Goal: Navigation & Orientation: Find specific page/section

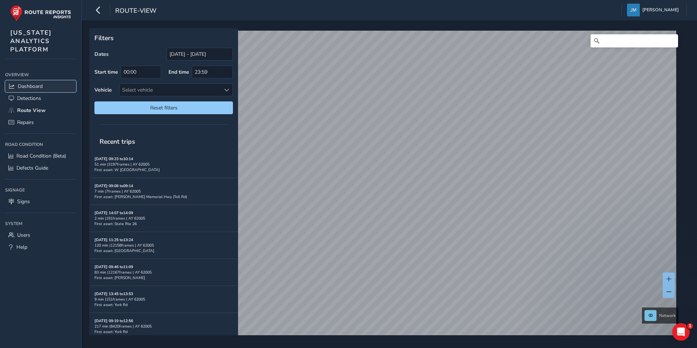
click at [45, 83] on link "Dashboard" at bounding box center [40, 86] width 71 height 12
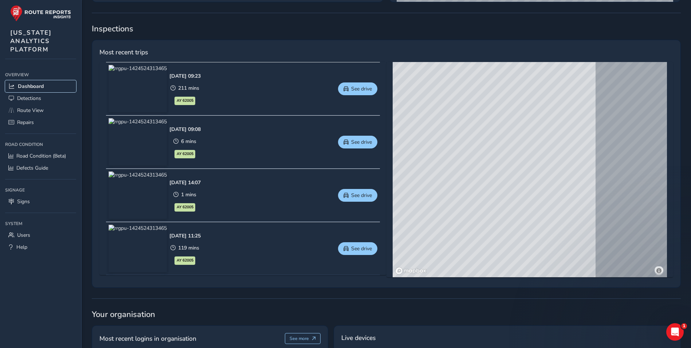
scroll to position [282, 0]
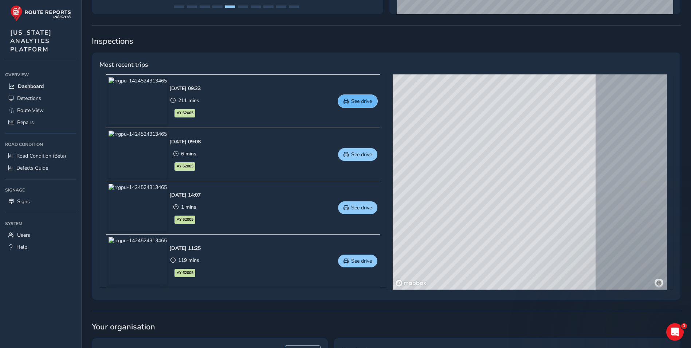
click at [369, 99] on span "See drive" at bounding box center [361, 101] width 21 height 7
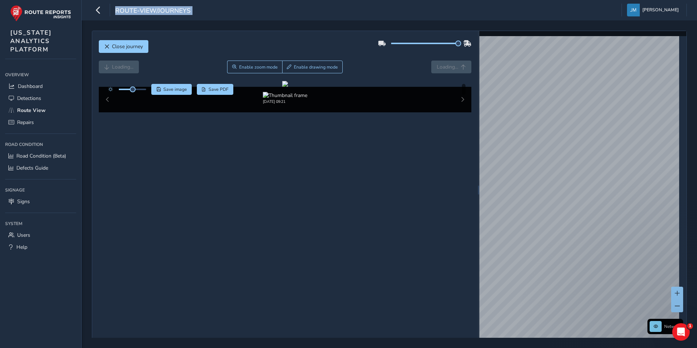
click at [478, 47] on div "Close journey Loading... Enable zoom mode Enable drawing mode Loading... Click …" at bounding box center [389, 190] width 595 height 318
click at [137, 49] on span "Close journey" at bounding box center [127, 46] width 31 height 7
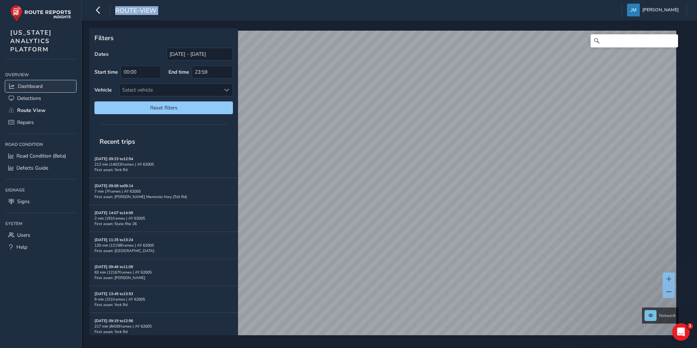
click at [40, 86] on span "Dashboard" at bounding box center [30, 86] width 25 height 7
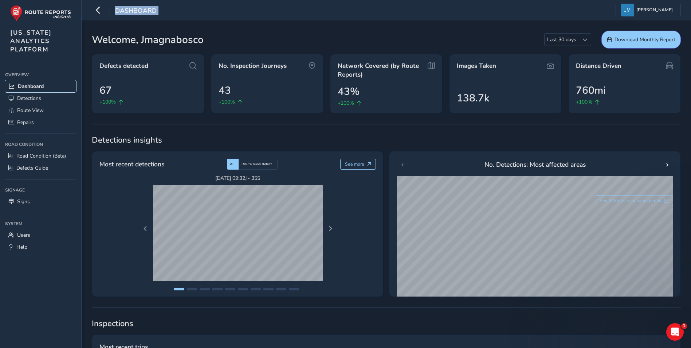
scroll to position [109, 0]
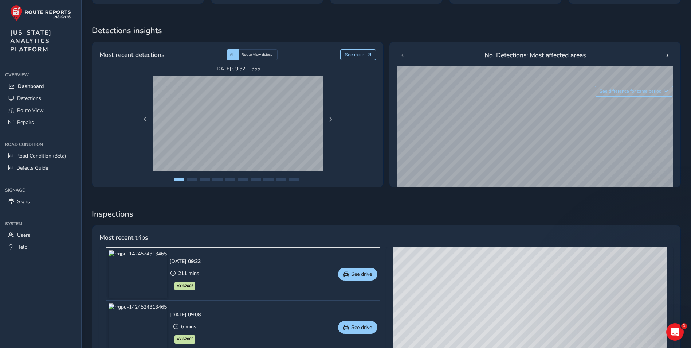
click at [313, 219] on span "Inspections" at bounding box center [386, 213] width 589 height 11
drag, startPoint x: 455, startPoint y: 290, endPoint x: 558, endPoint y: 314, distance: 105.8
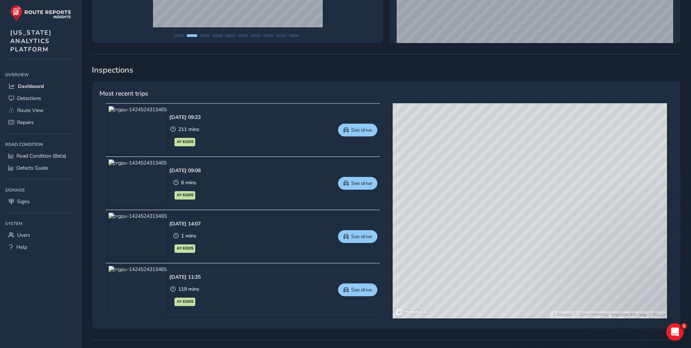
scroll to position [255, 0]
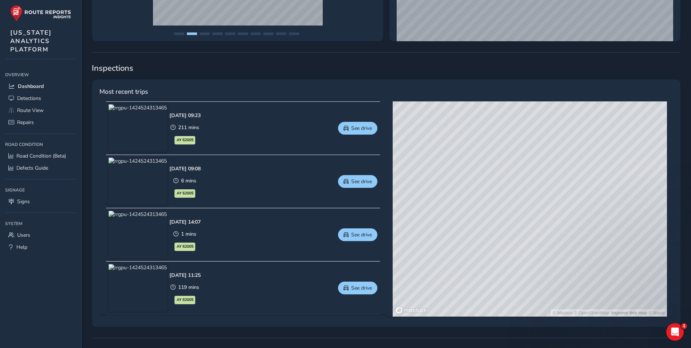
drag, startPoint x: 454, startPoint y: 222, endPoint x: 493, endPoint y: 262, distance: 55.7
click at [493, 262] on div "© Mapbox © OpenStreetMap Improve this map © Maxar" at bounding box center [530, 208] width 274 height 215
drag, startPoint x: 534, startPoint y: 220, endPoint x: 489, endPoint y: 262, distance: 61.6
click at [489, 262] on div "© Mapbox © OpenStreetMap Improve this map © Maxar" at bounding box center [530, 208] width 274 height 215
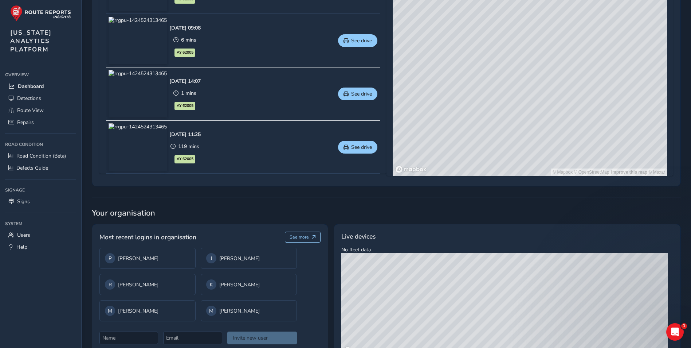
scroll to position [428, 0]
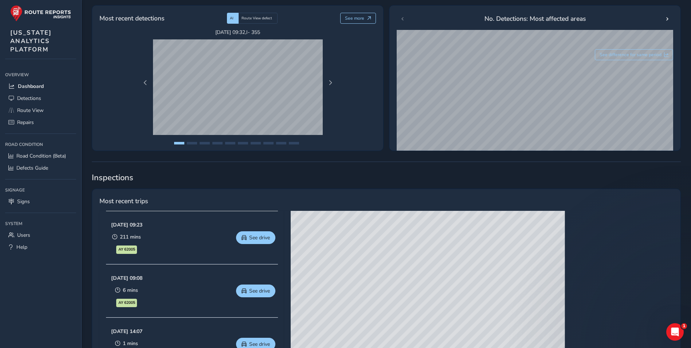
scroll to position [182, 0]
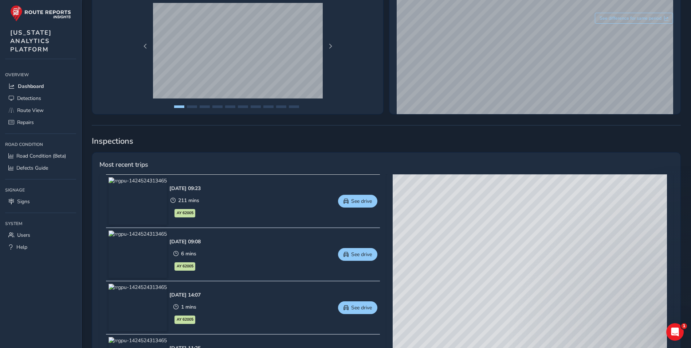
drag, startPoint x: 467, startPoint y: 254, endPoint x: 489, endPoint y: 274, distance: 29.4
click at [489, 274] on div "© Mapbox © OpenStreetMap Improve this map © Maxar" at bounding box center [530, 281] width 274 height 215
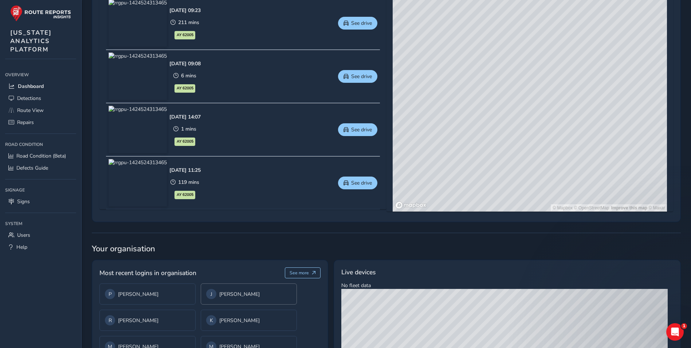
scroll to position [428, 0]
